Goal: Communication & Community: Answer question/provide support

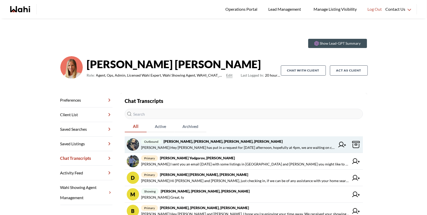
click at [236, 141] on span "outbound Saeid Kanani, Michelle, Paul, Faraz" at bounding box center [238, 142] width 194 height 6
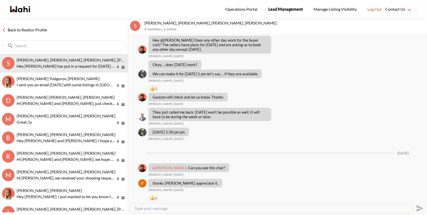
scroll to position [76, 0]
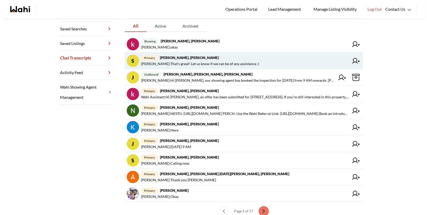
scroll to position [125, 0]
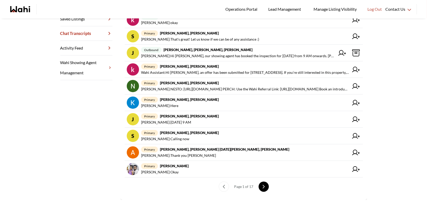
click at [264, 185] on icon "next page" at bounding box center [264, 187] width 4 height 4
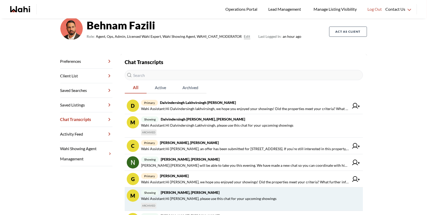
scroll to position [19, 0]
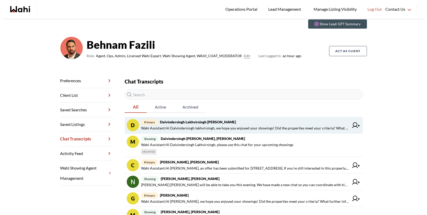
click at [212, 127] on span "Wahi Assistant : Hi Dalvindersingh lakhvirsingh, we hope you enjoyed your showi…" at bounding box center [245, 128] width 208 height 6
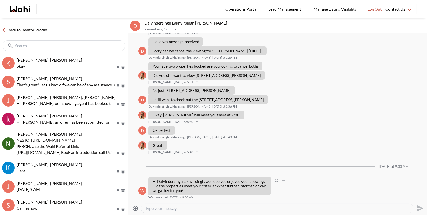
scroll to position [255, 0]
click at [161, 207] on textarea "Type your message" at bounding box center [277, 208] width 264 height 5
paste textarea "hope you’re doing well! Just checking in — how’s everything going with your hom…"
click at [146, 208] on textarea "hope you’re doing well! Just checking in — how’s everything going with your hom…" at bounding box center [277, 208] width 264 height 5
click at [146, 209] on textarea "hope you’re doing well! Just checking in — how’s everything going with your hom…" at bounding box center [277, 208] width 264 height 5
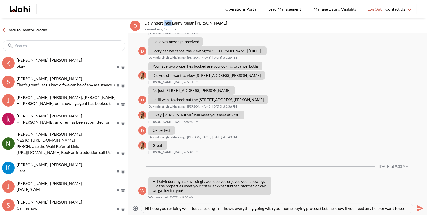
drag, startPoint x: 172, startPoint y: 24, endPoint x: 164, endPoint y: 22, distance: 7.9
click at [164, 22] on p "Dalvindersingh Lakhvirsingh Jaswal, Behnam" at bounding box center [284, 22] width 281 height 5
click at [175, 25] on p "Dalvindersingh Lakhvirsingh Jaswal, Behnam" at bounding box center [284, 22] width 281 height 5
drag, startPoint x: 171, startPoint y: 23, endPoint x: 139, endPoint y: 21, distance: 32.0
click at [139, 21] on div "D Dalvindersingh Lakhvirsingh Jaswal, Behnam 2 members , 1 online" at bounding box center [277, 25] width 299 height 15
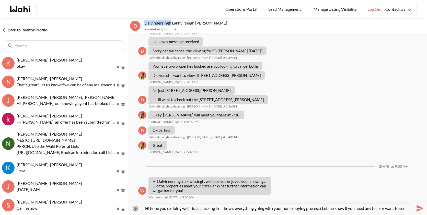
copy div "Dalvindersingh"
click at [150, 207] on textarea "Hi hope you’re doing well! Just checking in — how’s everything going with your …" at bounding box center [277, 208] width 264 height 5
paste textarea "Dalvindersingh"
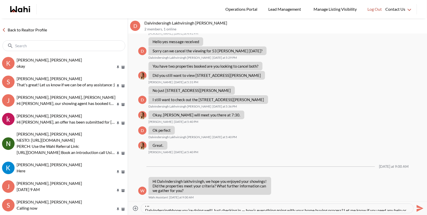
click at [145, 209] on textarea "Hi Dalvindersinghhope you’re doing well! Just checking in — how’s everything go…" at bounding box center [277, 208] width 264 height 5
click at [177, 209] on textarea "Hi Dalvindersinghhope you’re doing well! Just checking in — how’s everything go…" at bounding box center [277, 208] width 264 height 5
click at [252, 207] on textarea "Hi Dalvindersingh hope you’re doing well! Just checking in — how’s everything g…" at bounding box center [277, 208] width 264 height 5
click at [346, 209] on textarea "Hi Dalvindersingh hope you’re doing well! Just checking in how’s everything goi…" at bounding box center [277, 208] width 264 height 5
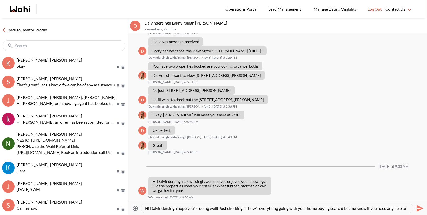
scroll to position [5, 0]
type textarea "Hi Dalvindersingh hope you’re doing well! Just checking in how’s everything goi…"
click at [420, 206] on icon "Send" at bounding box center [419, 208] width 8 height 8
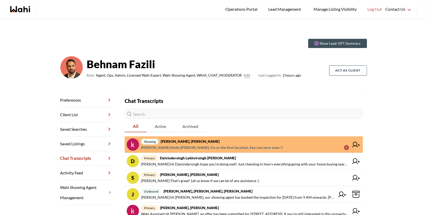
click at [242, 146] on span "[PERSON_NAME] : Hello [PERSON_NAME]. I'm at the first location. See you here so…" at bounding box center [212, 148] width 142 height 6
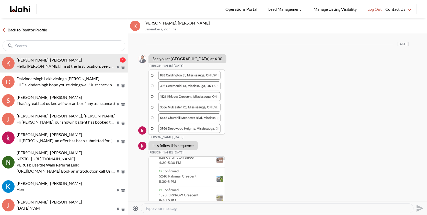
scroll to position [826, 0]
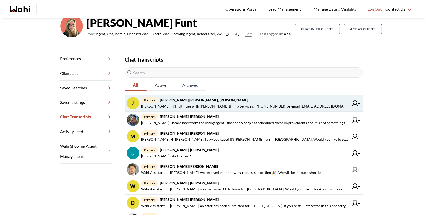
scroll to position [43, 0]
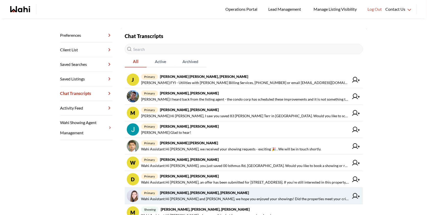
click at [224, 196] on span "Wahi Assistant : Hi Victoria and Dylan, we hope you enjoyed your showings! Did …" at bounding box center [245, 199] width 208 height 6
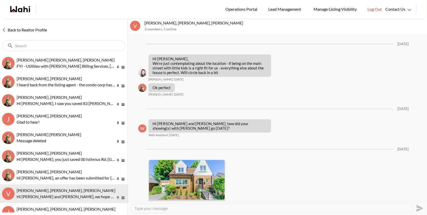
scroll to position [667, 0]
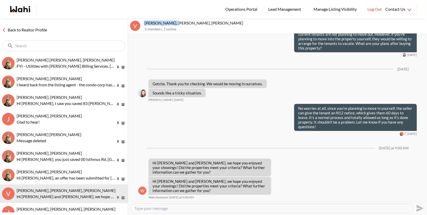
drag, startPoint x: 173, startPoint y: 24, endPoint x: 143, endPoint y: 23, distance: 29.4
click at [143, 23] on div "V Victoria Basova, Dylan Maloney, Barbara 3 members , 1 online" at bounding box center [277, 25] width 299 height 15
click at [159, 22] on p "Victoria Basova, Dylan Maloney, Barbara" at bounding box center [284, 22] width 281 height 5
drag, startPoint x: 159, startPoint y: 22, endPoint x: 150, endPoint y: 22, distance: 9.5
click at [149, 22] on p "Victoria Basova, Dylan Maloney, Barbara" at bounding box center [284, 22] width 281 height 5
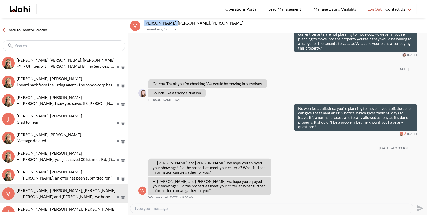
click at [159, 23] on p "[PERSON_NAME], [PERSON_NAME], [PERSON_NAME]" at bounding box center [284, 22] width 281 height 5
drag, startPoint x: 159, startPoint y: 23, endPoint x: 145, endPoint y: 22, distance: 14.3
click at [145, 22] on p "Victoria Basova, Dylan Maloney, Barbara" at bounding box center [284, 22] width 281 height 5
copy p "Victoria"
drag, startPoint x: 186, startPoint y: 23, endPoint x: 175, endPoint y: 24, distance: 11.0
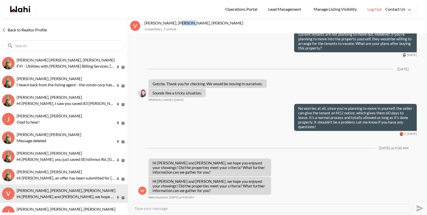
click at [175, 24] on p "Victoria Basova, Dylan Maloney, Barbara" at bounding box center [284, 22] width 281 height 5
copy p "Dylan"
click at [155, 206] on textarea "Type your message" at bounding box center [271, 208] width 275 height 5
paste textarea "Hi Victoria Dylan, please disregard the last message. We’re currently looking i…"
click at [155, 208] on textarea "Hi Victoria Dylan, please disregard the last message. We’re currently looking i…" at bounding box center [271, 208] width 275 height 5
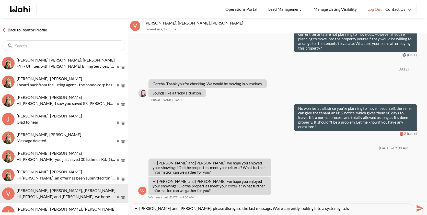
click at [314, 208] on textarea "Hi [PERSON_NAME] and [PERSON_NAME], please disregard the last message. We’re cu…" at bounding box center [271, 208] width 275 height 5
type textarea "Hi [PERSON_NAME] and [PERSON_NAME], please disregard the last message. We’re cu…"
click at [418, 209] on icon "Send" at bounding box center [419, 208] width 8 height 8
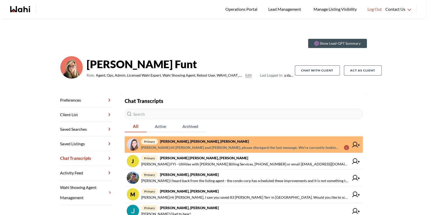
click at [277, 143] on span "primary [PERSON_NAME], [PERSON_NAME], [PERSON_NAME]" at bounding box center [245, 142] width 208 height 6
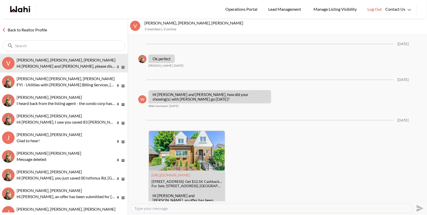
scroll to position [678, 0]
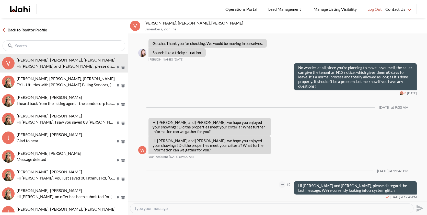
click at [282, 187] on button "Open Message Actions Menu" at bounding box center [282, 184] width 7 height 7
click at [269, 168] on button "Edit Message" at bounding box center [265, 167] width 41 height 9
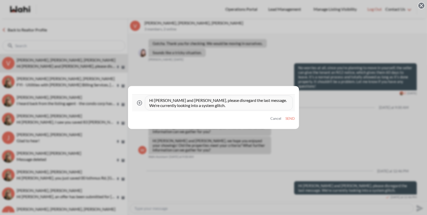
click at [275, 118] on button "Cancel" at bounding box center [275, 119] width 11 height 4
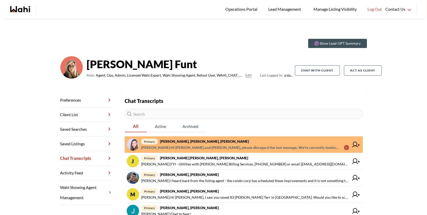
click at [274, 140] on span "primary Victoria Basova, Dylan Maloney, Barbara" at bounding box center [245, 142] width 208 height 6
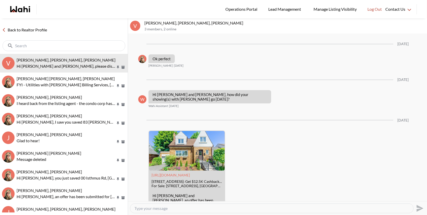
scroll to position [678, 0]
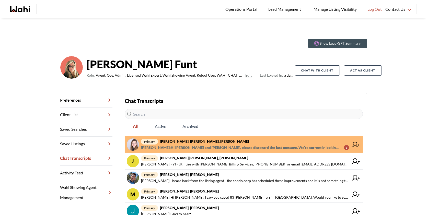
click at [268, 141] on span "primary [PERSON_NAME], [PERSON_NAME], [PERSON_NAME]" at bounding box center [245, 142] width 208 height 6
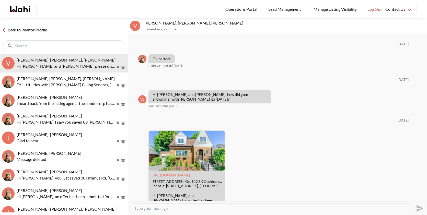
scroll to position [678, 0]
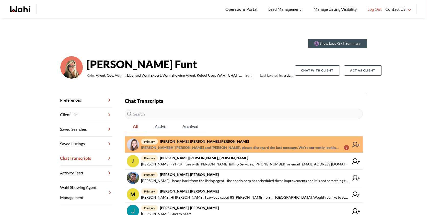
click at [229, 141] on span "primary [PERSON_NAME], [PERSON_NAME], [PERSON_NAME]" at bounding box center [245, 142] width 208 height 6
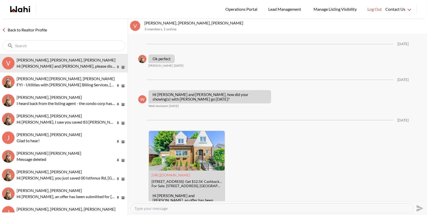
scroll to position [678, 0]
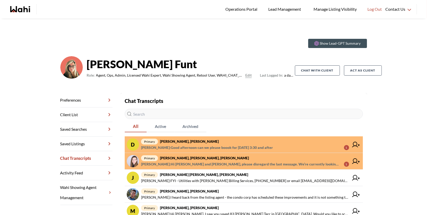
click at [225, 140] on span "primary [PERSON_NAME], [PERSON_NAME]" at bounding box center [245, 142] width 208 height 6
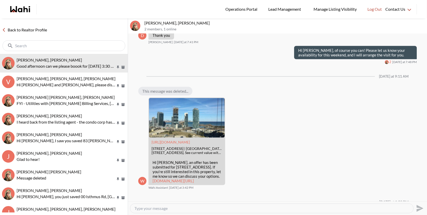
scroll to position [907, 0]
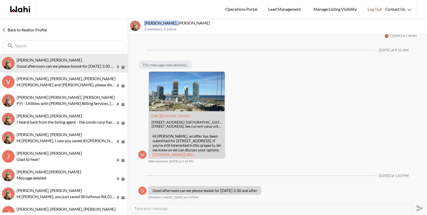
drag, startPoint x: 174, startPoint y: 22, endPoint x: 145, endPoint y: 22, distance: 28.9
click at [145, 22] on p "[PERSON_NAME], [PERSON_NAME]" at bounding box center [284, 22] width 281 height 5
click at [157, 24] on p "David Rodriguez, Barbara" at bounding box center [284, 22] width 281 height 5
drag, startPoint x: 155, startPoint y: 23, endPoint x: 142, endPoint y: 23, distance: 12.8
click at [142, 23] on div "David Rodriguez, Barbara 2 members , 1 online" at bounding box center [277, 25] width 299 height 15
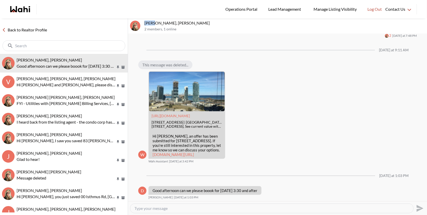
copy p "David"
drag, startPoint x: 263, startPoint y: 190, endPoint x: 151, endPoint y: 189, distance: 111.4
click at [151, 189] on div "Good afternoon can we please boook for tomorrow 3:30 and after" at bounding box center [205, 190] width 113 height 9
copy p "Good afternoon can we please boook for tomorrow 3:30 and after"
click at [152, 208] on textarea "Type your message" at bounding box center [271, 208] width 275 height 5
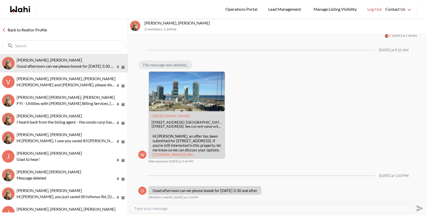
paste textarea "Hi David, absolutely—we will book your visit for tomorrow at 3:30 PM or after. …"
click at [173, 209] on textarea "Hi David, absolutely—we will book your visit for tomorrow at 3:30 PM or after. …" at bounding box center [271, 208] width 275 height 5
type textarea "Hi David, absolutely we will book your visit for tomorrow at 3:30 PM or after. …"
click at [415, 209] on icon "Send" at bounding box center [419, 208] width 8 height 8
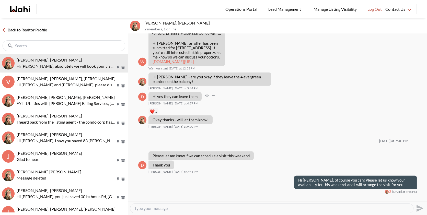
scroll to position [927, 0]
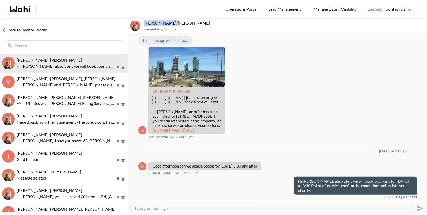
drag, startPoint x: 174, startPoint y: 22, endPoint x: 144, endPoint y: 21, distance: 29.2
click at [144, 21] on p "[PERSON_NAME], [PERSON_NAME]" at bounding box center [284, 22] width 281 height 5
copy p "David Rodriguez"
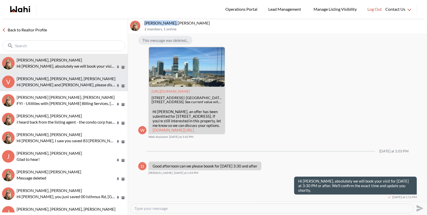
click at [86, 84] on p "Hi [PERSON_NAME] and [PERSON_NAME], please disregard the last message. We’re cu…" at bounding box center [66, 85] width 99 height 6
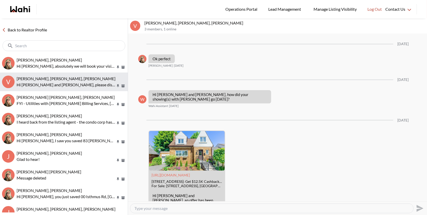
scroll to position [678, 0]
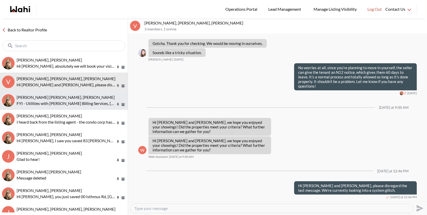
click at [78, 102] on p "FYI - Utilities with [PERSON_NAME] Billing Services, [PHONE_NUMBER] or email [E…" at bounding box center [66, 103] width 99 height 6
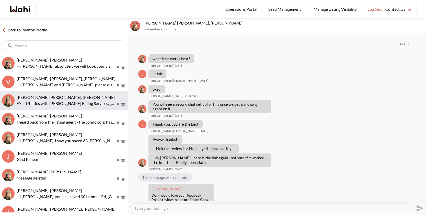
scroll to position [442, 0]
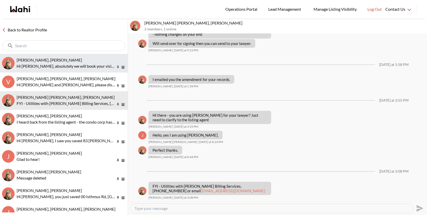
click at [82, 56] on button "David Rodriguez, Barbara Hi David, absolutely we will book your visit for tomor…" at bounding box center [64, 63] width 128 height 19
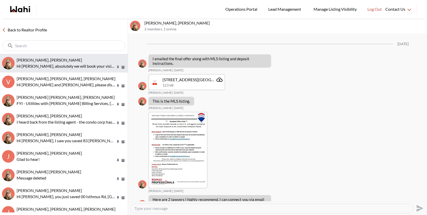
scroll to position [927, 0]
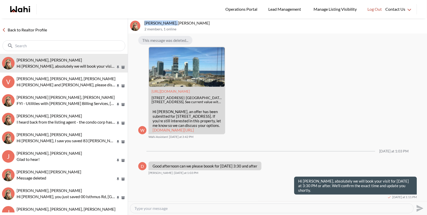
drag, startPoint x: 174, startPoint y: 21, endPoint x: 144, endPoint y: 20, distance: 30.4
click at [144, 20] on div "David Rodriguez, Barbara 2 members , 1 online" at bounding box center [277, 25] width 299 height 15
copy p "[PERSON_NAME]"
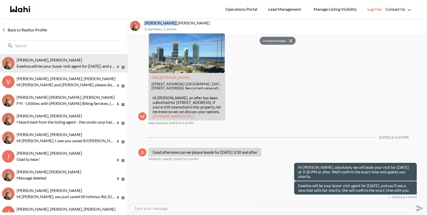
scroll to position [940, 0]
copy p "[PERSON_NAME]"
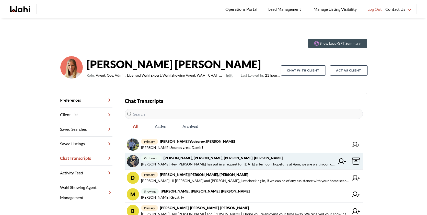
click at [223, 157] on span "outbound Saeid Kanani, Michelle, Paul, Faraz" at bounding box center [238, 158] width 194 height 6
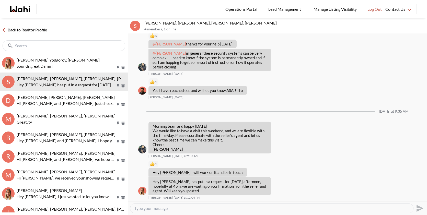
scroll to position [422, 0]
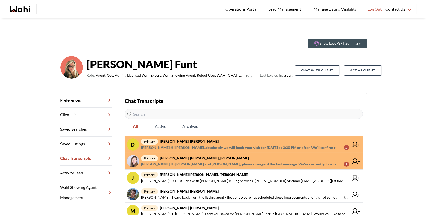
click at [207, 145] on span "Behnam Fazili : Hi David, absolutely we will book your visit for tomorrow at 3:…" at bounding box center [240, 148] width 199 height 6
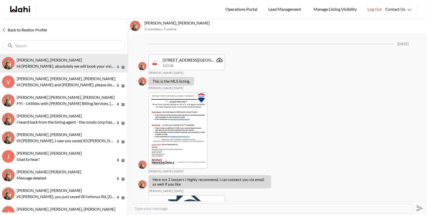
scroll to position [907, 0]
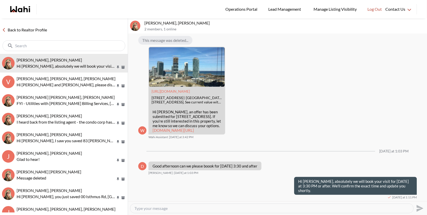
click at [169, 206] on textarea "Type your message" at bounding box center [271, 208] width 275 height 5
paste textarea "Ewelina will be your buyer visit agent for tomorrow, and you’ll see a new chat …"
type textarea "Ewelina will be your buyer visit agent for tomorrow, and you’ll see a new chat …"
click at [417, 208] on icon "Send" at bounding box center [419, 208] width 8 height 8
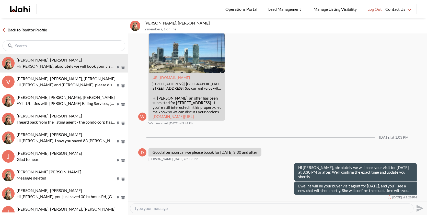
scroll to position [921, 0]
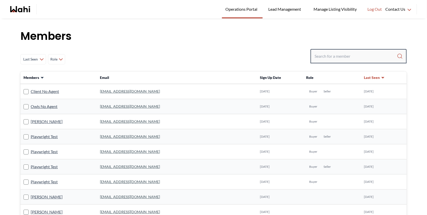
click at [330, 55] on input "Search input" at bounding box center [356, 56] width 82 height 9
paste input "[PERSON_NAME]"
type input "[PERSON_NAME]"
click at [329, 60] on input "Search input" at bounding box center [356, 56] width 82 height 9
paste input "David Rodriguez"
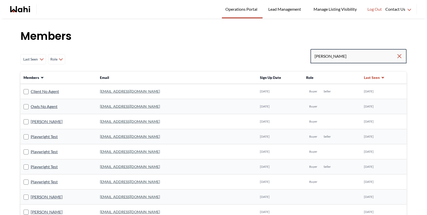
type input "David Rodriguez"
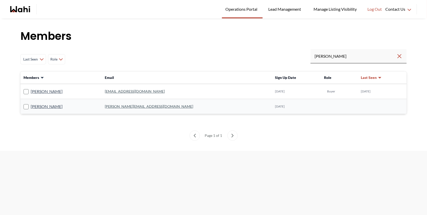
click at [24, 92] on rect at bounding box center [26, 91] width 5 height 5
click at [24, 92] on input "David Rodriguez" at bounding box center [24, 89] width 0 height 3
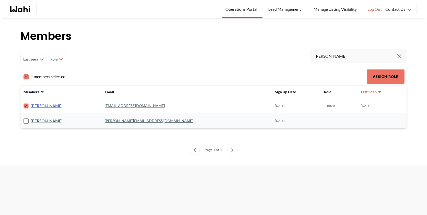
click at [51, 105] on link "David Rodriguez" at bounding box center [47, 105] width 32 height 7
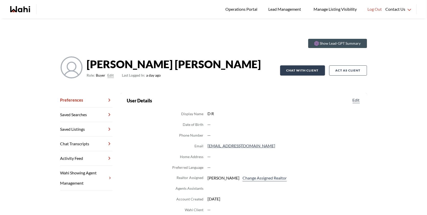
click at [301, 70] on button "Chat with client" at bounding box center [302, 70] width 45 height 10
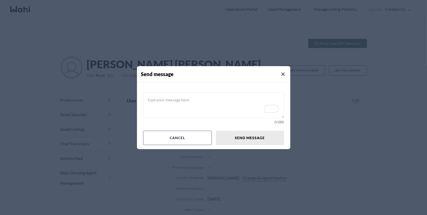
click at [200, 101] on textarea "To enrich screen reader interactions, please activate Accessibility in Grammarl…" at bounding box center [213, 106] width 141 height 26
type textarea "C"
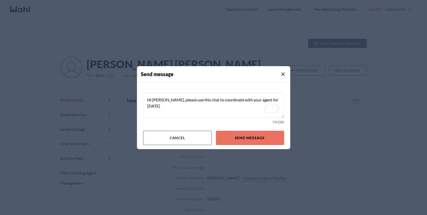
click at [278, 99] on textarea "Hi David, please use this chat to coordinate with your agent for tomorrow" at bounding box center [213, 106] width 141 height 26
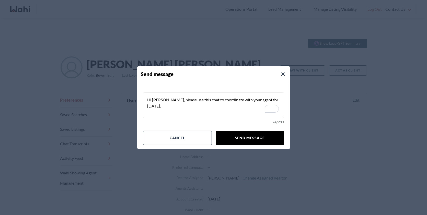
type textarea "Hi David, please use this chat to coordinate with your agent for tomorrow."
click at [252, 138] on button "Send message" at bounding box center [250, 138] width 68 height 14
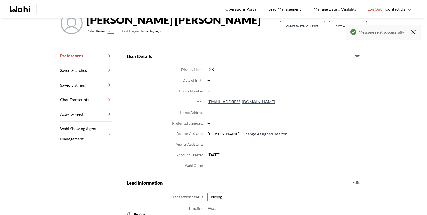
click at [95, 97] on link "Chat Transcripts" at bounding box center [86, 100] width 52 height 15
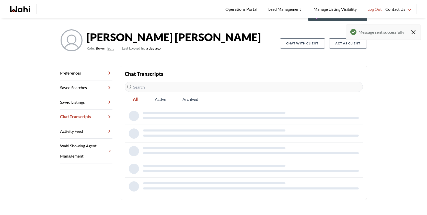
scroll to position [18, 0]
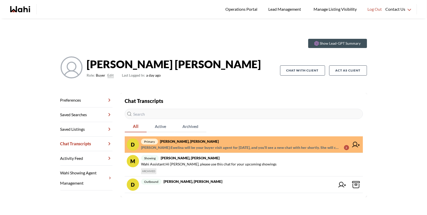
scroll to position [18, 0]
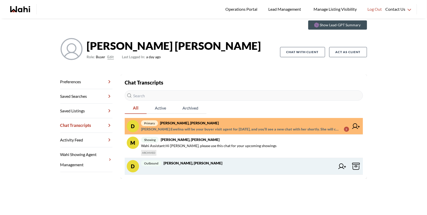
click at [340, 167] on icon at bounding box center [342, 167] width 8 height 6
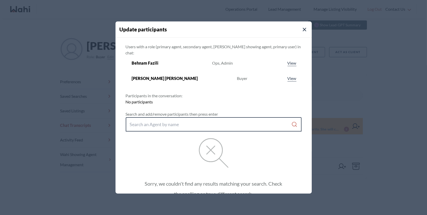
paste input "ewelina.weglarz@wahi.com"
type input "ewelina.weglarz@wahi.com"
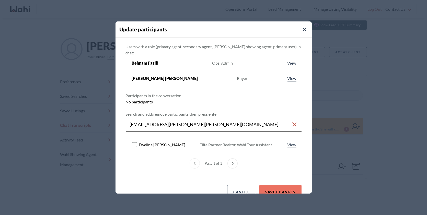
click at [137, 143] on rect at bounding box center [134, 145] width 5 height 5
click at [274, 186] on button "Save changes" at bounding box center [280, 192] width 42 height 14
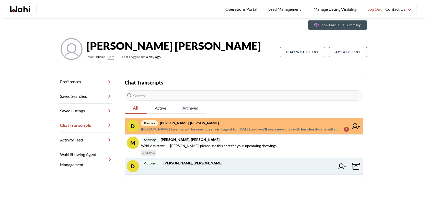
click at [339, 163] on button at bounding box center [342, 166] width 10 height 12
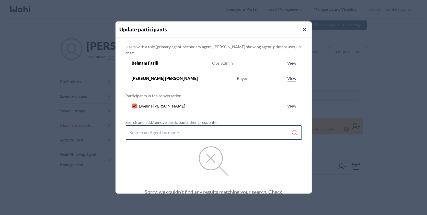
click at [170, 128] on input "Search input" at bounding box center [211, 132] width 162 height 9
type input "Barb"
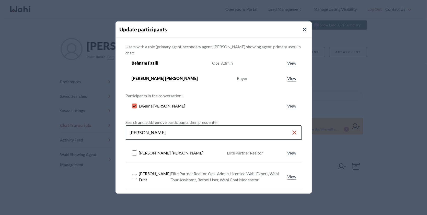
click at [161, 133] on div "Barb" at bounding box center [214, 133] width 176 height 14
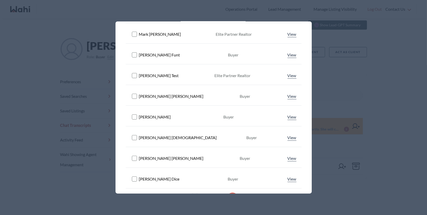
click at [103, 27] on div at bounding box center [213, 107] width 427 height 215
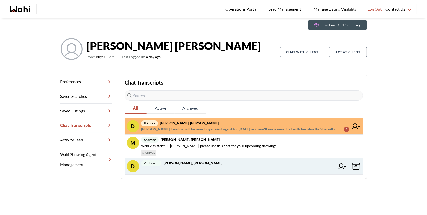
click at [342, 166] on icon at bounding box center [342, 167] width 8 height 6
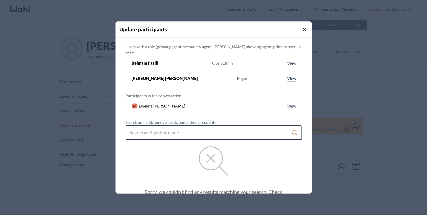
click at [176, 128] on input "Search input" at bounding box center [211, 132] width 162 height 9
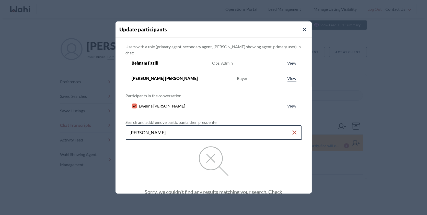
click at [169, 128] on input "Barb funt" at bounding box center [211, 132] width 162 height 9
type input "Barbar"
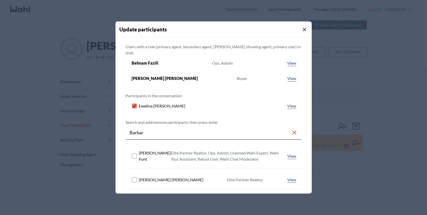
click at [132, 154] on rect at bounding box center [134, 156] width 5 height 5
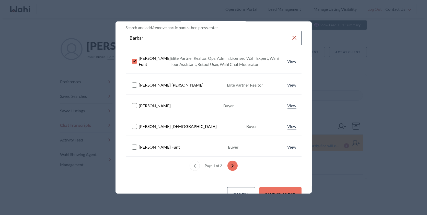
scroll to position [106, 0]
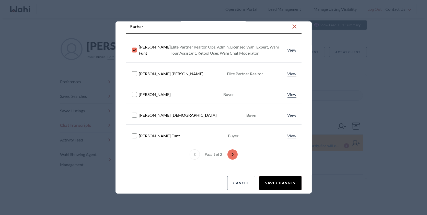
click at [280, 176] on button "Save changes" at bounding box center [280, 183] width 42 height 14
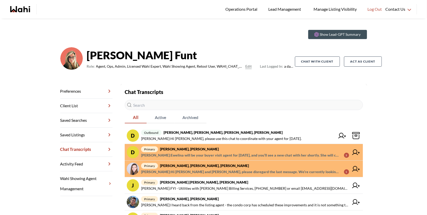
scroll to position [9, 0]
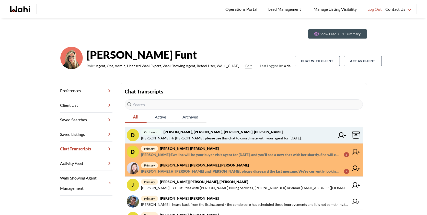
click at [225, 135] on span "Behnam Fazili : Hi David, please use this chat to coordinate with your agent fo…" at bounding box center [221, 138] width 161 height 6
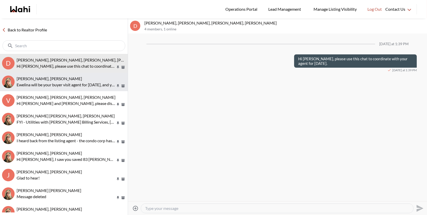
click at [72, 82] on p "Ewelina will be your buyer visit agent for tomorrow, and you’ll see a new chat …" at bounding box center [66, 85] width 99 height 6
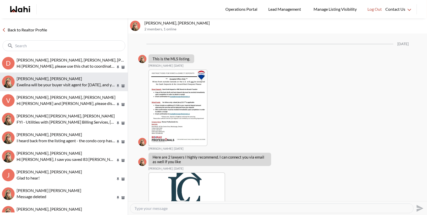
scroll to position [898, 0]
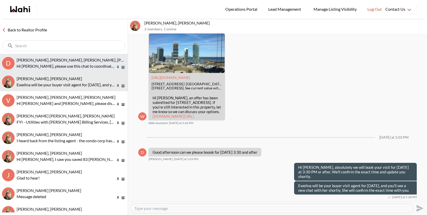
click at [69, 64] on p "Hi David, please use this chat to coordinate with your agent for tomorrow." at bounding box center [66, 66] width 99 height 6
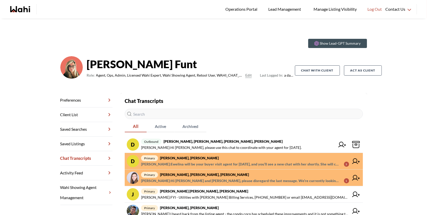
click at [246, 156] on span "primary [PERSON_NAME], [PERSON_NAME]" at bounding box center [245, 158] width 208 height 6
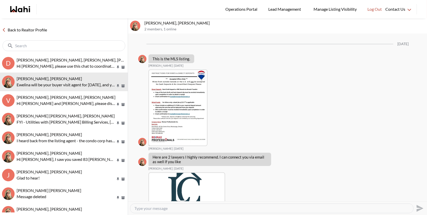
scroll to position [898, 0]
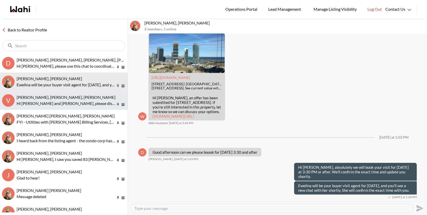
click at [64, 99] on span "[PERSON_NAME], [PERSON_NAME], [PERSON_NAME]" at bounding box center [66, 97] width 99 height 5
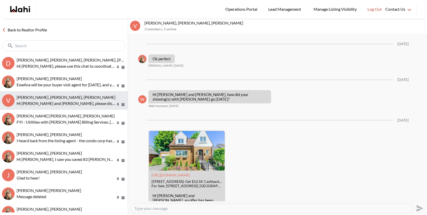
scroll to position [678, 0]
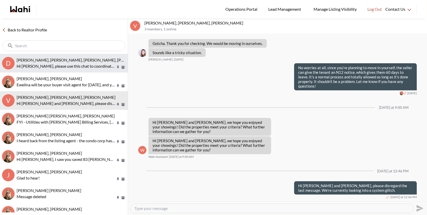
click at [63, 62] on span "[PERSON_NAME], [PERSON_NAME], [PERSON_NAME], [PERSON_NAME]" at bounding box center [83, 60] width 132 height 5
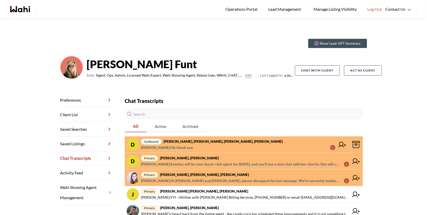
click at [236, 143] on span "outbound [PERSON_NAME], [PERSON_NAME], [PERSON_NAME], [PERSON_NAME]" at bounding box center [238, 142] width 194 height 6
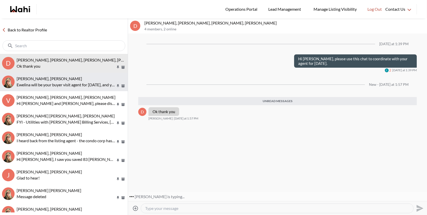
click at [65, 81] on div "[PERSON_NAME], [PERSON_NAME] [PERSON_NAME] will be your buyer visit agent for […" at bounding box center [71, 82] width 109 height 12
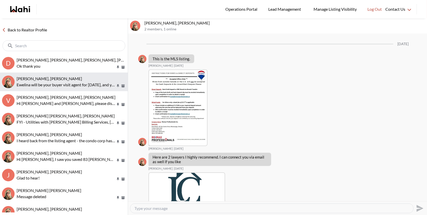
scroll to position [898, 0]
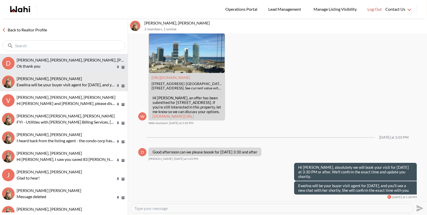
click at [65, 65] on p "Ok thank you" at bounding box center [66, 66] width 99 height 6
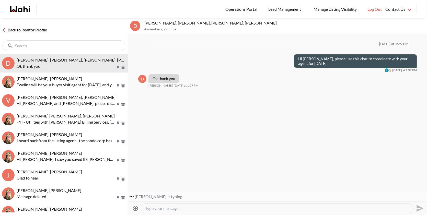
click at [103, 17] on ul "Operations Portal Lead Management Manage Listing Visibility Log Out" at bounding box center [217, 9] width 337 height 18
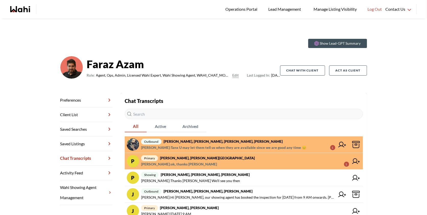
click at [257, 139] on span "outbound [PERSON_NAME], [PERSON_NAME]" at bounding box center [238, 142] width 194 height 6
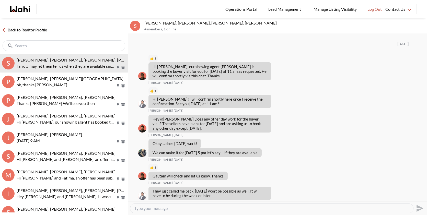
scroll to position [454, 0]
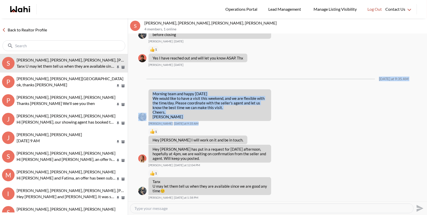
drag, startPoint x: 251, startPoint y: 82, endPoint x: 251, endPoint y: 73, distance: 8.9
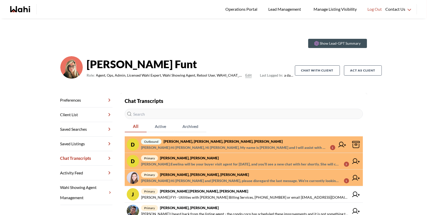
click at [229, 144] on span "outbound [PERSON_NAME], [PERSON_NAME], [PERSON_NAME], [PERSON_NAME]" at bounding box center [238, 142] width 194 height 6
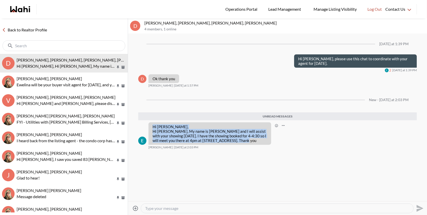
drag, startPoint x: 259, startPoint y: 142, endPoint x: 147, endPoint y: 127, distance: 113.0
click at [147, 127] on div "Hi [PERSON_NAME], Hi [PERSON_NAME], My name is [PERSON_NAME] and I will assist …" at bounding box center [277, 135] width 279 height 27
click at [162, 208] on textarea "Type your message" at bounding box center [277, 208] width 264 height 5
drag, startPoint x: 259, startPoint y: 140, endPoint x: 153, endPoint y: 131, distance: 106.7
click at [153, 131] on p "Hi David, Hi David, My name is Ewelina Weglarz and I will assist with your show…" at bounding box center [210, 133] width 115 height 18
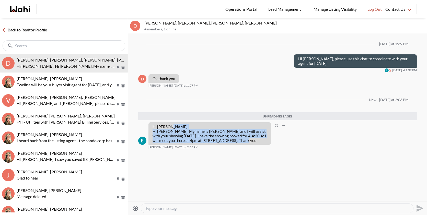
click at [256, 141] on p "Hi [PERSON_NAME], Hi [PERSON_NAME], My name is [PERSON_NAME] and I will assist …" at bounding box center [210, 133] width 115 height 18
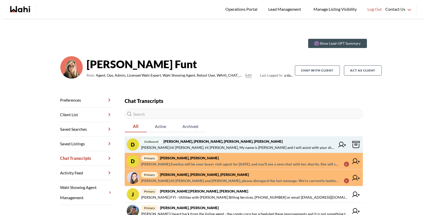
click at [191, 142] on strong "[PERSON_NAME], [PERSON_NAME], [PERSON_NAME], [PERSON_NAME]" at bounding box center [223, 141] width 119 height 4
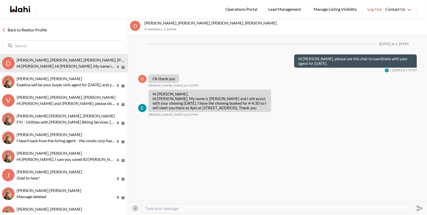
click at [154, 208] on textarea "Type your message" at bounding box center [277, 208] width 264 height 5
paste textarea "[PERSON_NAME], I just spoke with [PERSON_NAME] and she will add 30 minutes, so …"
type textarea "[PERSON_NAME], I just spoke with [PERSON_NAME] and she will add 30 minutes, so …"
drag, startPoint x: 180, startPoint y: 206, endPoint x: 156, endPoint y: 207, distance: 24.3
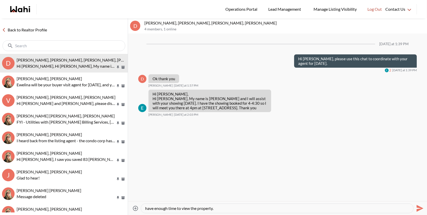
click at [156, 207] on textarea "[PERSON_NAME], I just spoke with [PERSON_NAME] and she will add 30 minutes, so …" at bounding box center [277, 208] width 264 height 5
click at [186, 210] on textarea "[PERSON_NAME], I just spoke with [PERSON_NAME] and she will add 30 minutes, so …" at bounding box center [277, 208] width 264 height 5
click at [418, 211] on icon "Send" at bounding box center [420, 208] width 7 height 7
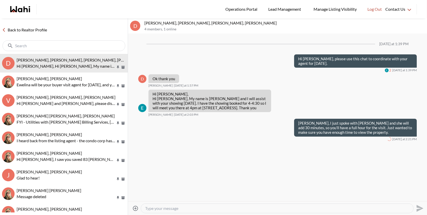
scroll to position [0, 0]
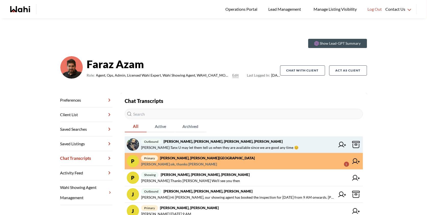
click at [236, 142] on span "outbound [PERSON_NAME], [PERSON_NAME]" at bounding box center [238, 142] width 194 height 6
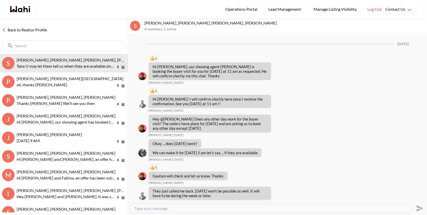
scroll to position [454, 0]
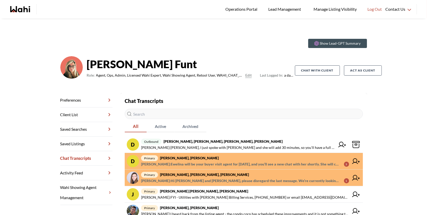
click at [252, 175] on span "primary [PERSON_NAME], [PERSON_NAME], [PERSON_NAME]" at bounding box center [245, 175] width 208 height 6
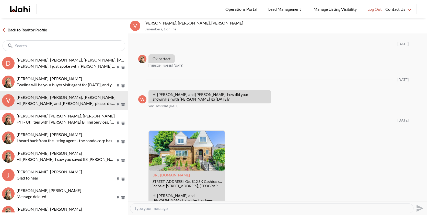
scroll to position [678, 0]
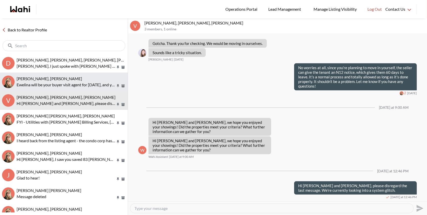
click at [74, 82] on p "Ewelina will be your buyer visit agent for [DATE], and you’ll see a new chat wi…" at bounding box center [66, 85] width 99 height 6
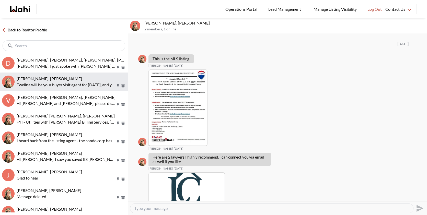
scroll to position [898, 0]
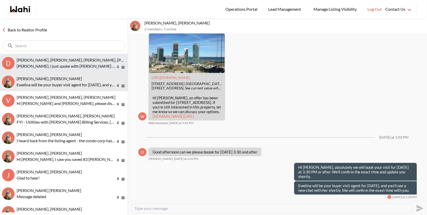
click at [60, 63] on p "David, I just spoke with Ewelina and she will add 30 minutes, so you’ll have a …" at bounding box center [66, 66] width 99 height 6
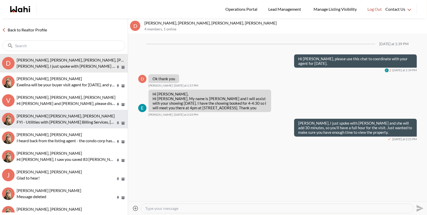
click at [45, 122] on p "FYI - Utilities with Carma Billing Services, 1-888-298-3336 or email info@carma…" at bounding box center [66, 122] width 99 height 6
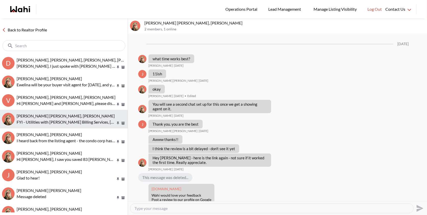
scroll to position [442, 0]
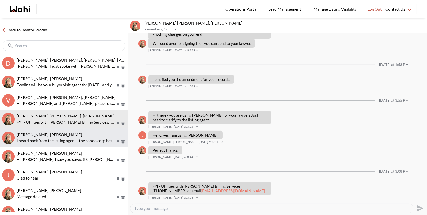
click at [53, 138] on p "I heard back from the listing agent - the condo corp has scheduled these improv…" at bounding box center [66, 141] width 99 height 6
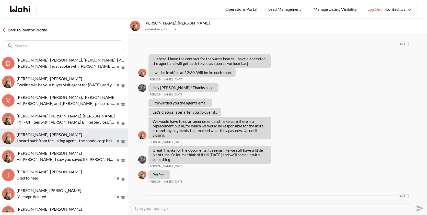
scroll to position [857, 0]
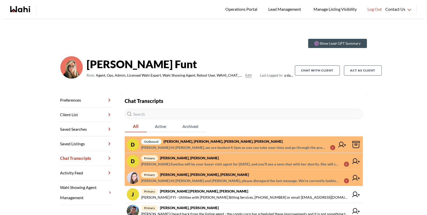
click at [237, 140] on span "outbound David Rodriguez, Barbara, Ewelina, Behnam" at bounding box center [238, 142] width 194 height 6
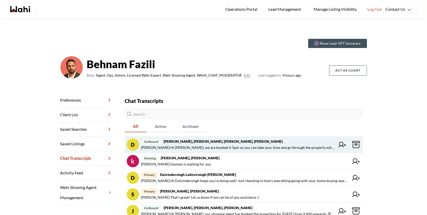
click at [229, 148] on span "[PERSON_NAME] : Hi [PERSON_NAME], we are booked 4-5pm so you can take your time…" at bounding box center [238, 148] width 194 height 6
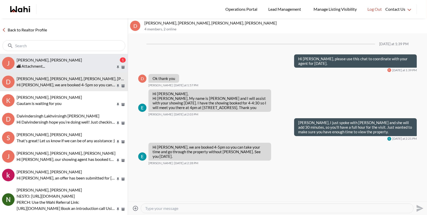
click at [42, 62] on div "Josh Hortaleza, Faraz, Behnam" at bounding box center [68, 60] width 102 height 5
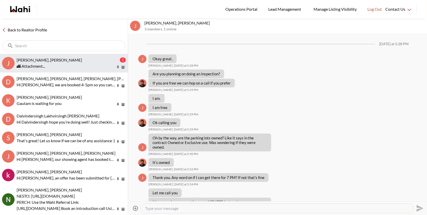
scroll to position [305, 0]
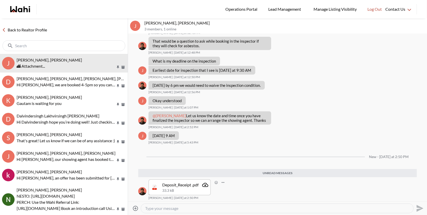
click at [158, 187] on icon at bounding box center [154, 187] width 7 height 5
click at [206, 184] on icon "Attachment" at bounding box center [205, 185] width 6 height 6
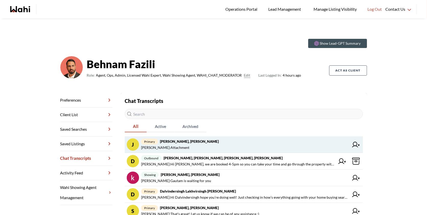
click at [214, 146] on span "Faraz Azam : Attachment" at bounding box center [245, 148] width 208 height 6
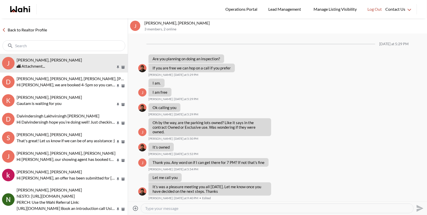
scroll to position [278, 0]
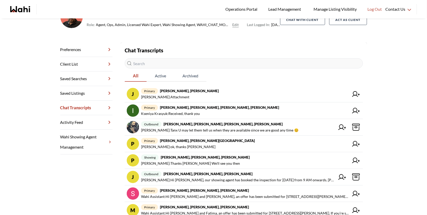
scroll to position [52, 0]
